Goal: Task Accomplishment & Management: Manage account settings

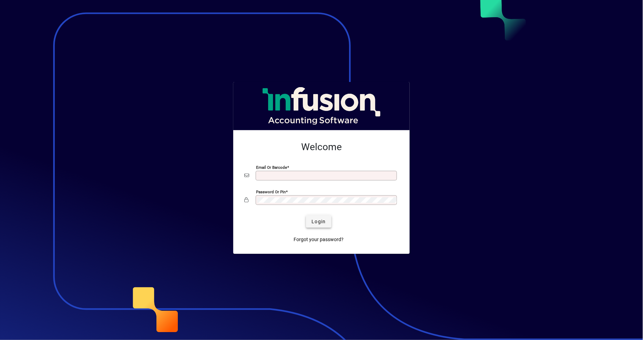
type input "**********"
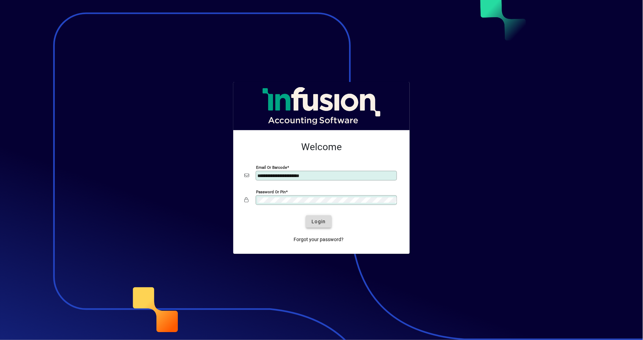
click at [327, 223] on span "submit" at bounding box center [318, 221] width 25 height 17
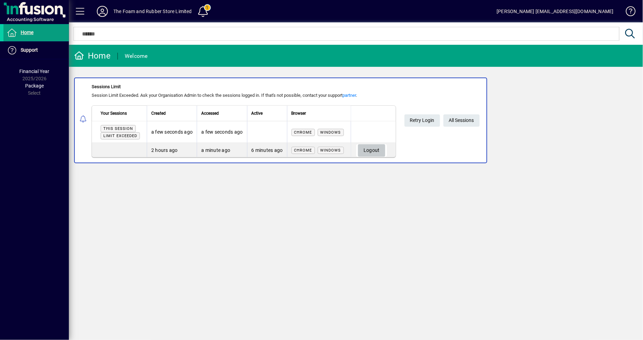
click at [380, 147] on span "Logout" at bounding box center [371, 150] width 16 height 11
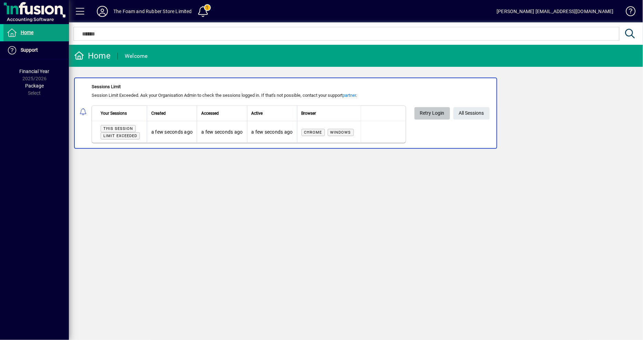
click at [433, 113] on span "Retry Login" at bounding box center [432, 112] width 24 height 11
